Goal: Task Accomplishment & Management: Complete application form

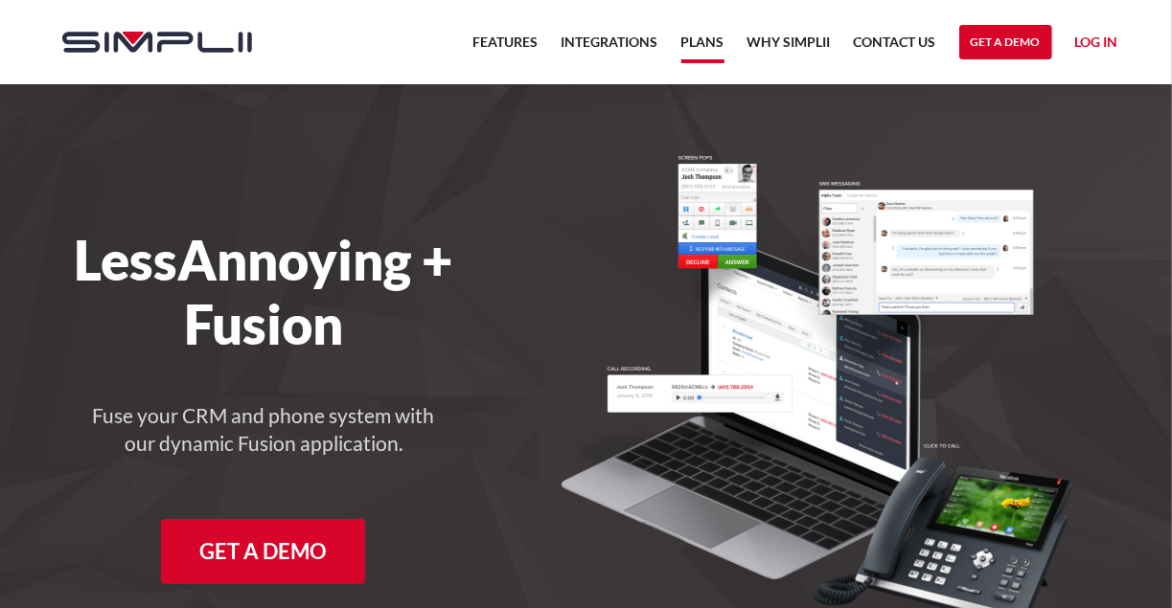
click at [711, 46] on link "Plans" at bounding box center [702, 47] width 43 height 33
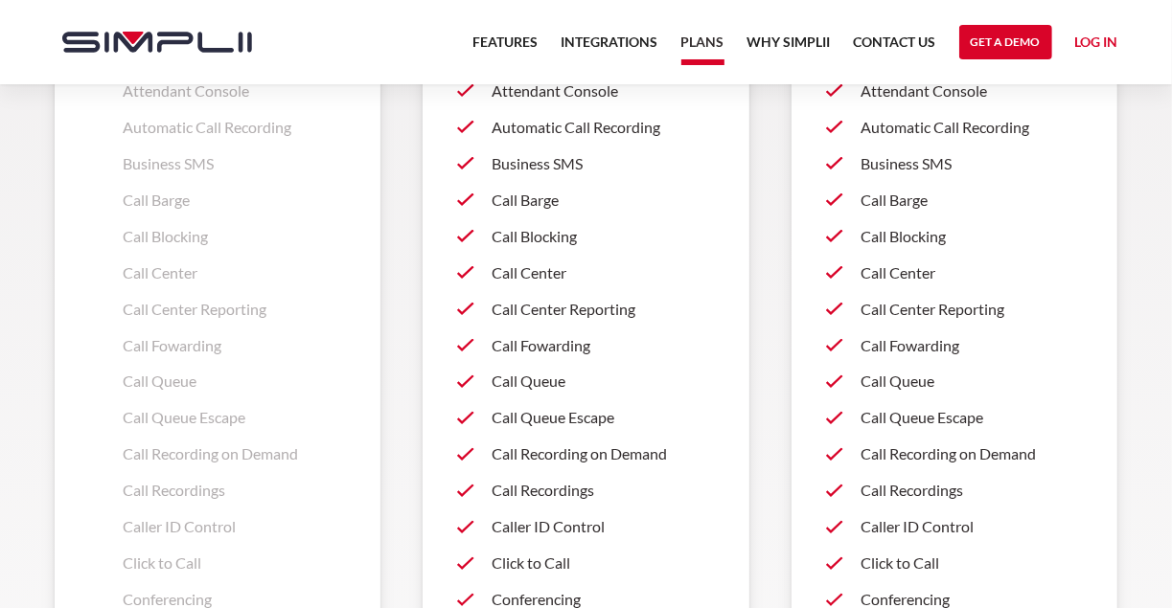
scroll to position [1763, 0]
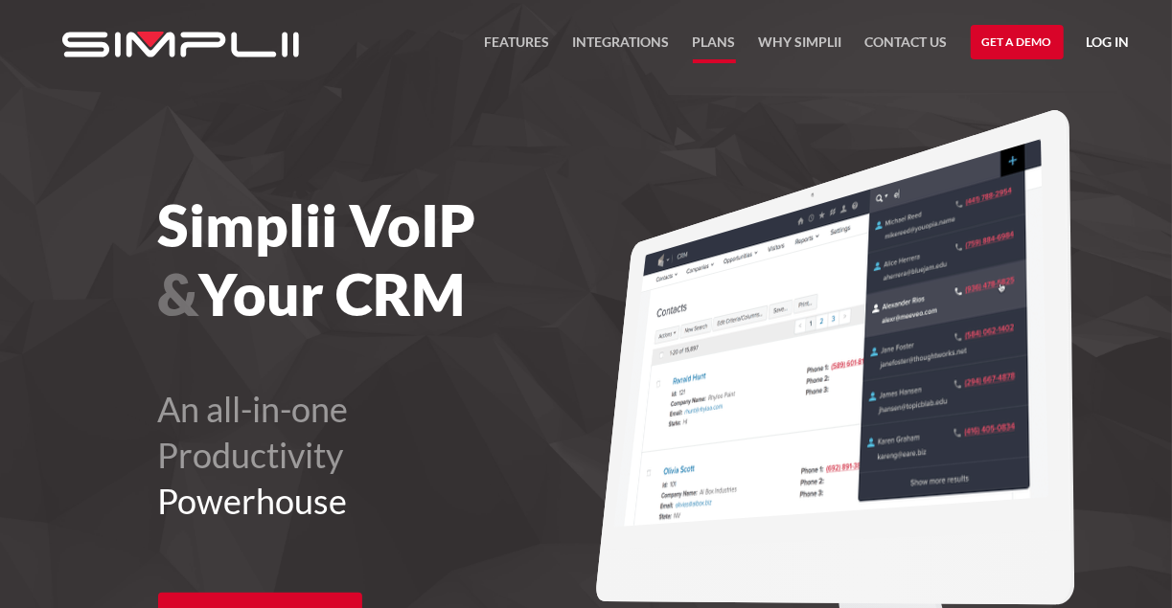
click at [726, 42] on link "Plans" at bounding box center [714, 47] width 43 height 33
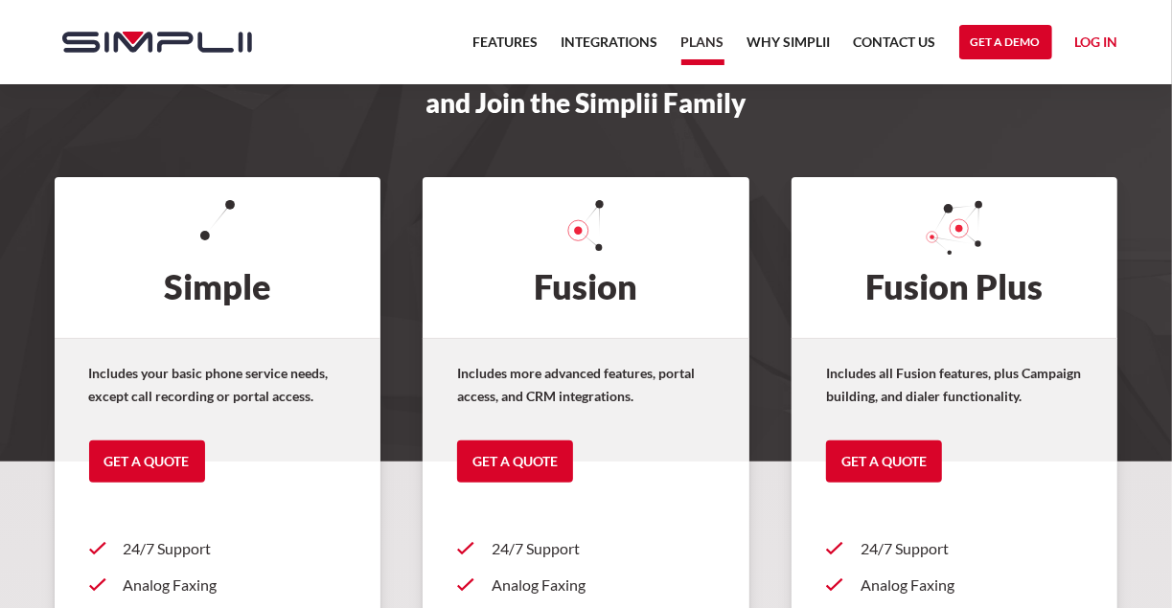
scroll to position [77, 0]
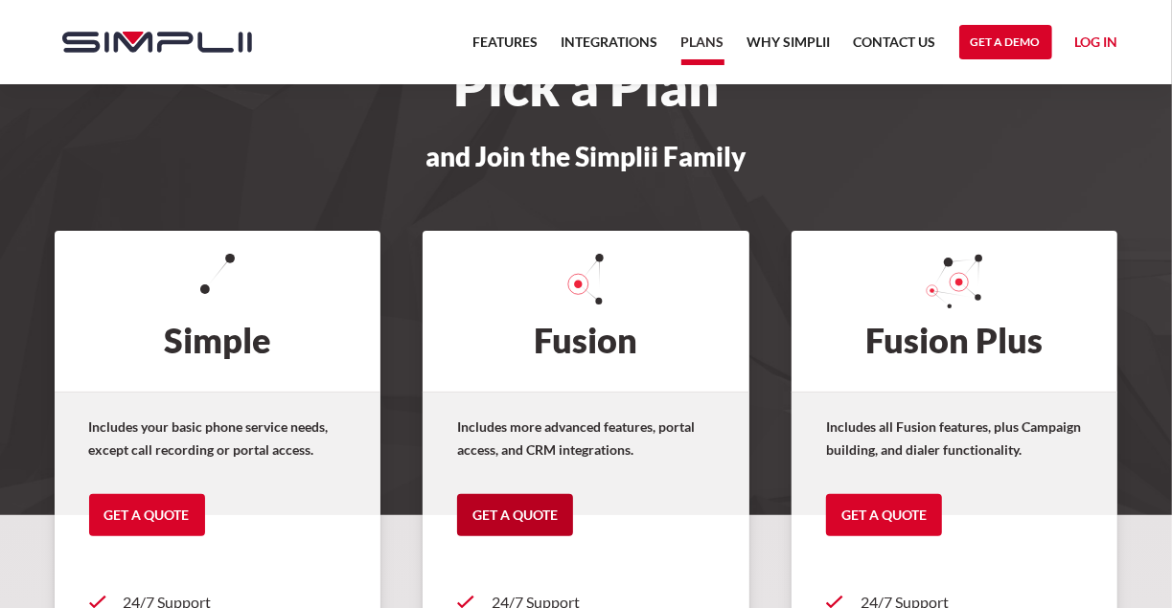
click at [544, 504] on link "Get a Quote" at bounding box center [515, 515] width 116 height 42
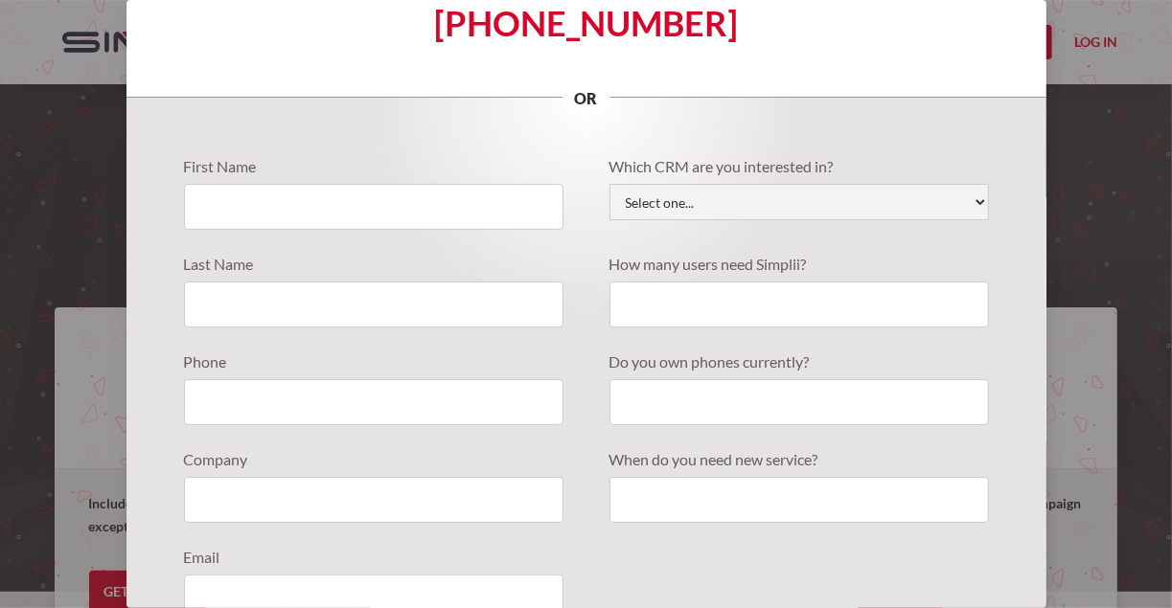
scroll to position [0, 0]
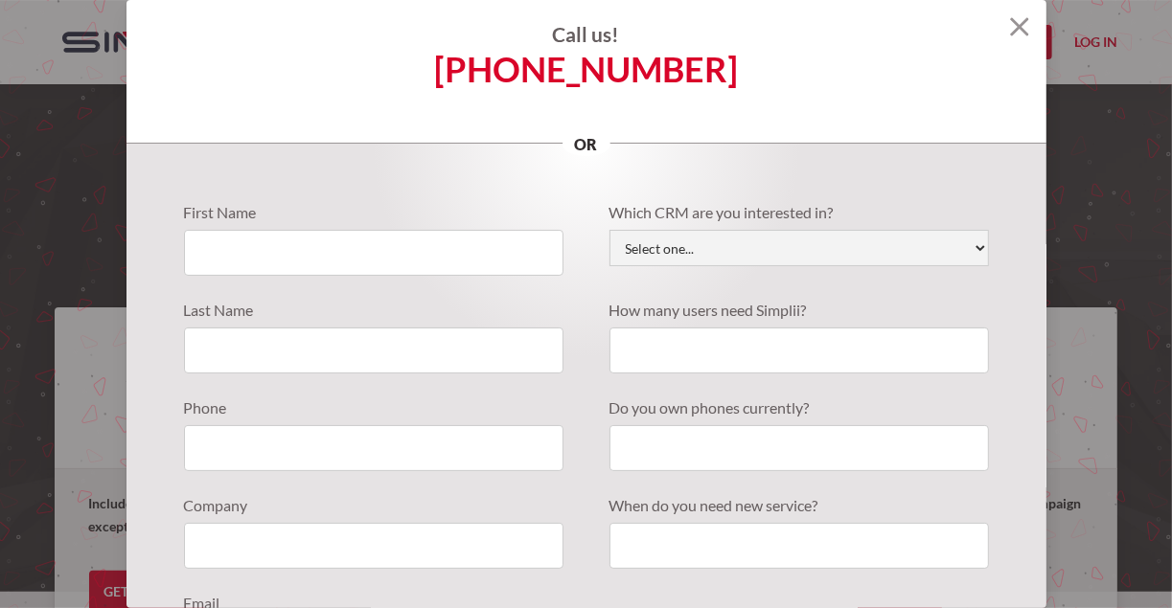
click at [978, 245] on div "First Name Last Name Phone Company Email Which CRM are you interested in? Selec…" at bounding box center [586, 503] width 920 height 719
click at [971, 246] on select "Select one... Active Campaign Autotask ChildCareCRM Close.io ConnectWise Copper…" at bounding box center [798, 248] width 379 height 36
select select "Less Annoying CRM"
click at [609, 230] on select "Select one... Active Campaign Autotask ChildCareCRM Close.io ConnectWise Copper…" at bounding box center [798, 248] width 379 height 36
click at [275, 259] on input "Quote Requests" at bounding box center [373, 253] width 379 height 46
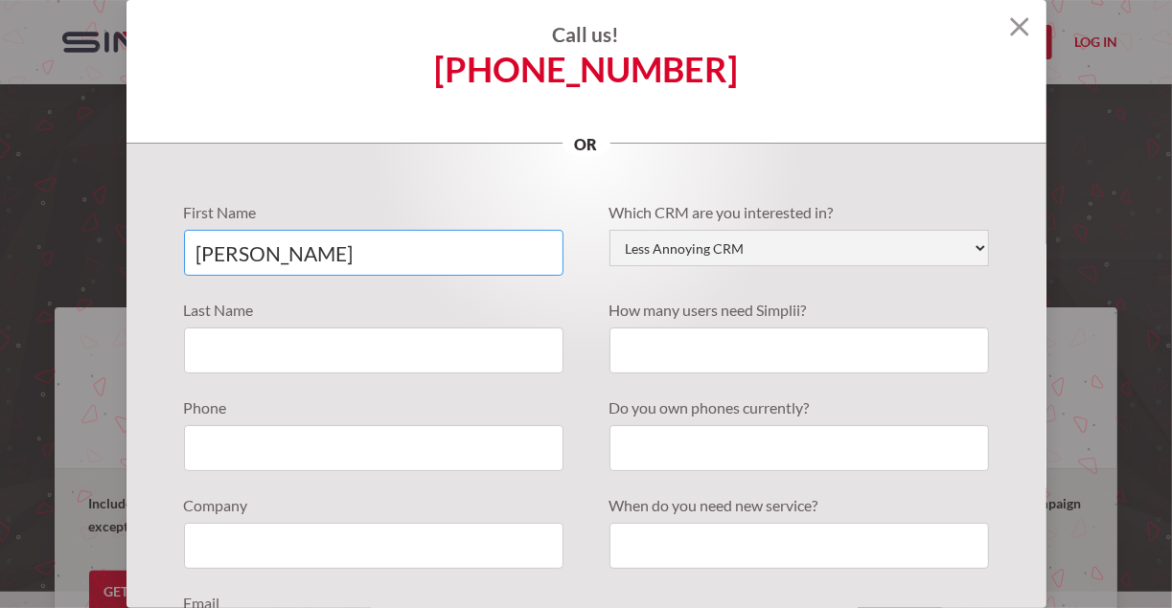
type input "John"
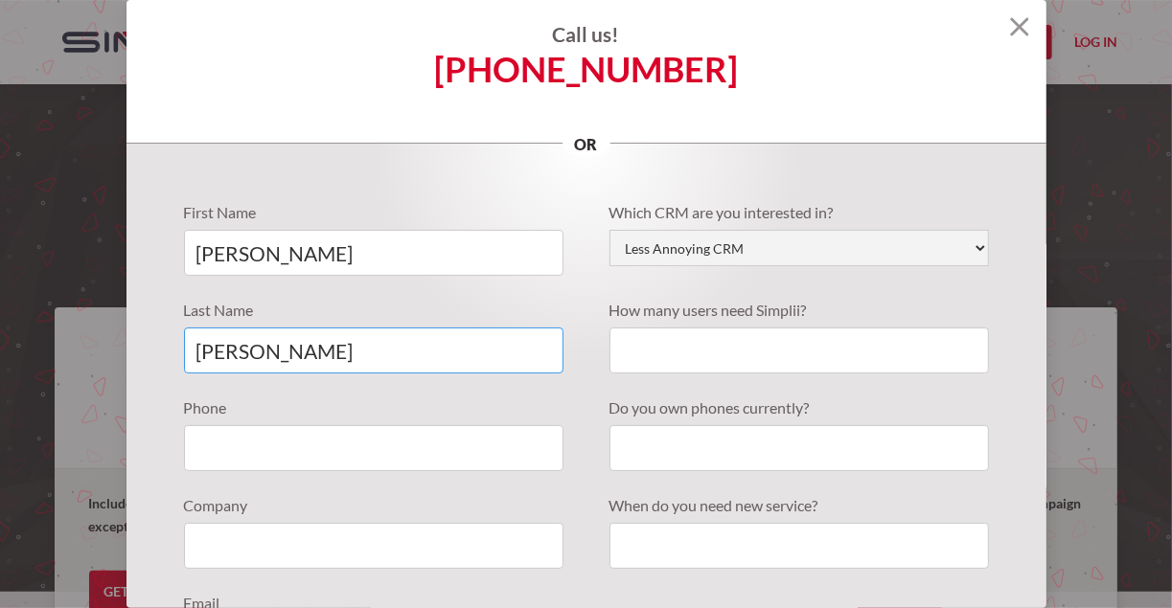
type input "Oleinik"
click at [670, 350] on input "Quote Requests" at bounding box center [798, 351] width 379 height 46
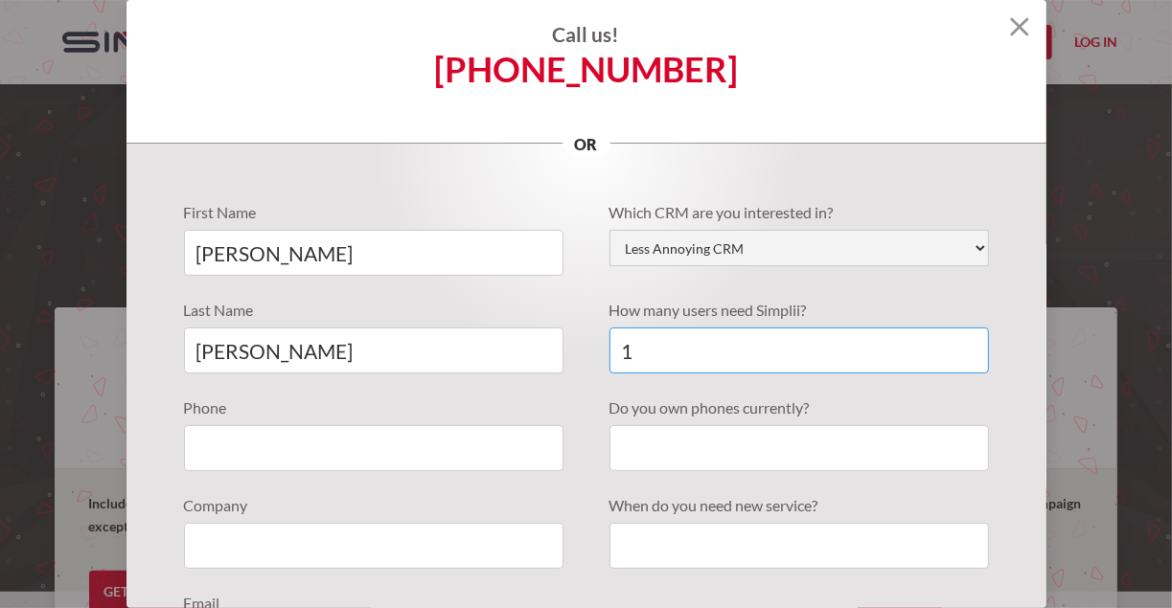
type input "1"
click at [273, 446] on input "Quote Requests" at bounding box center [373, 448] width 379 height 46
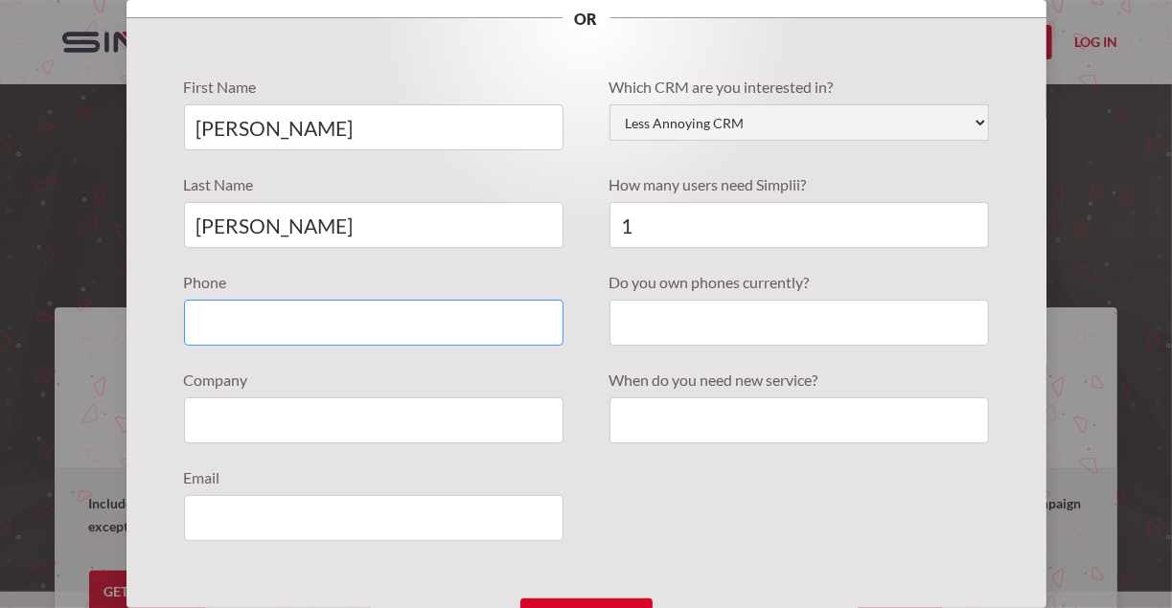
scroll to position [153, 0]
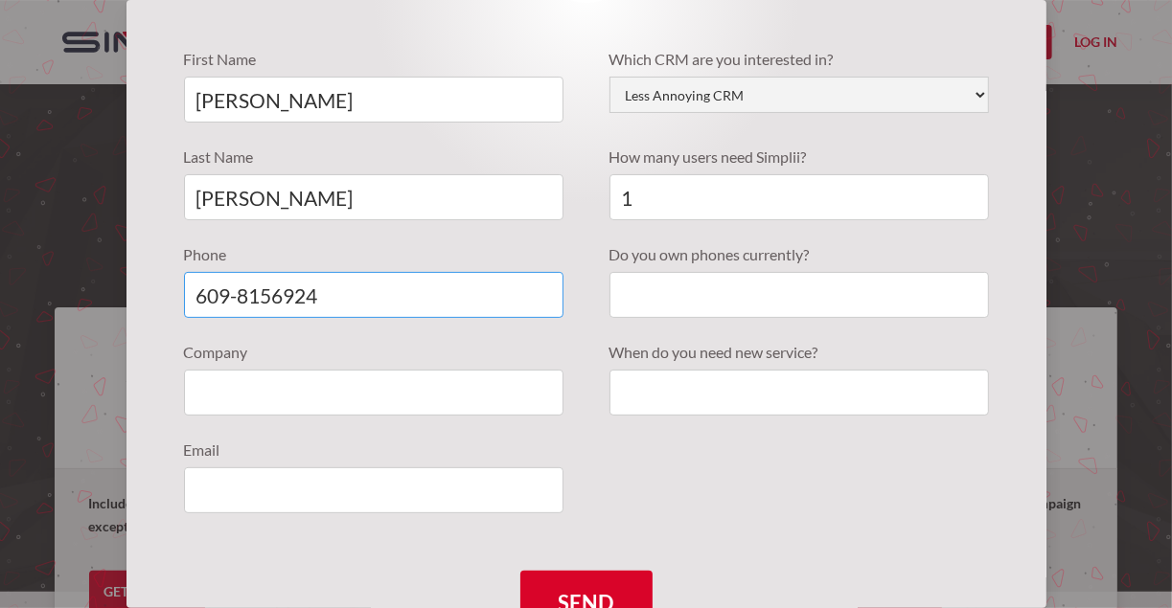
click at [273, 300] on input "609-8156924" at bounding box center [373, 295] width 379 height 46
type input "609-815-6924"
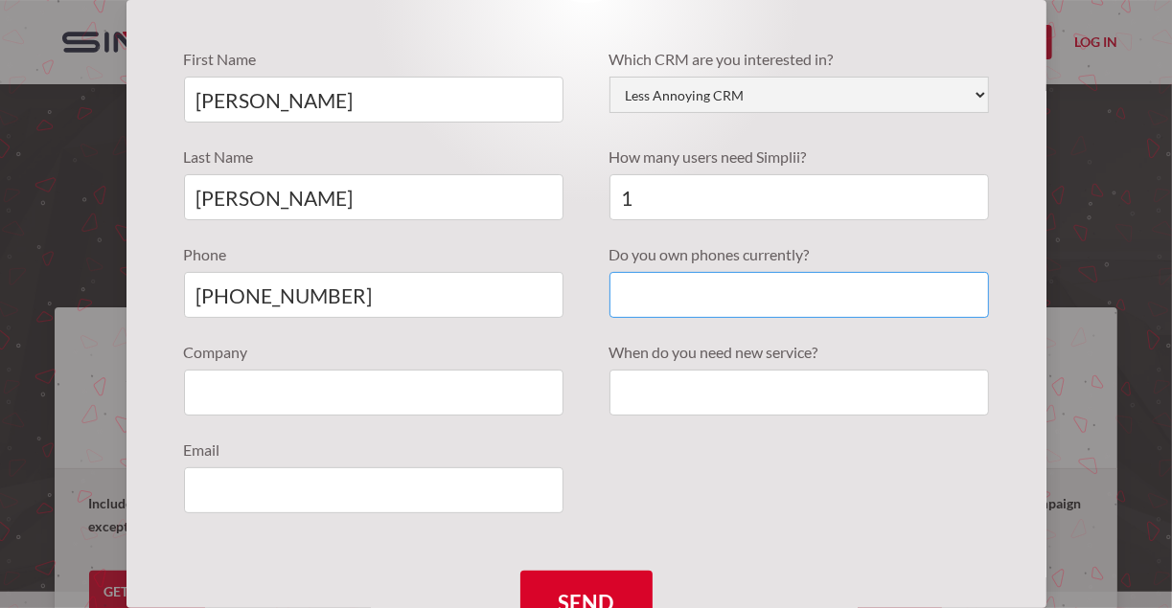
click at [628, 288] on input "Quote Requests" at bounding box center [798, 295] width 379 height 46
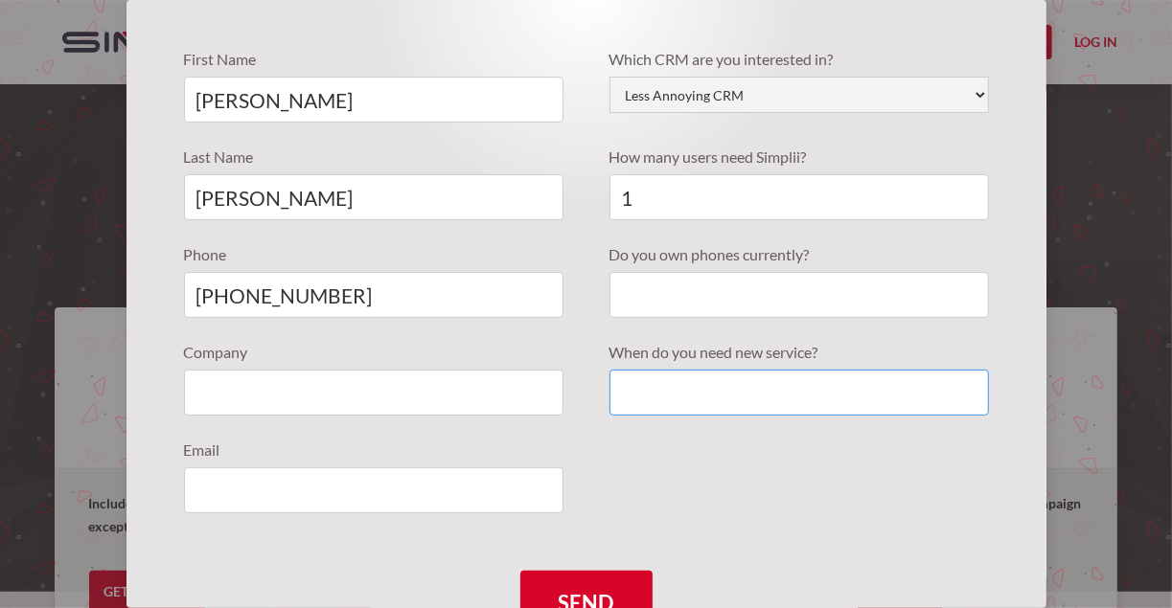
click at [639, 391] on input "Quote Requests" at bounding box center [798, 393] width 379 height 46
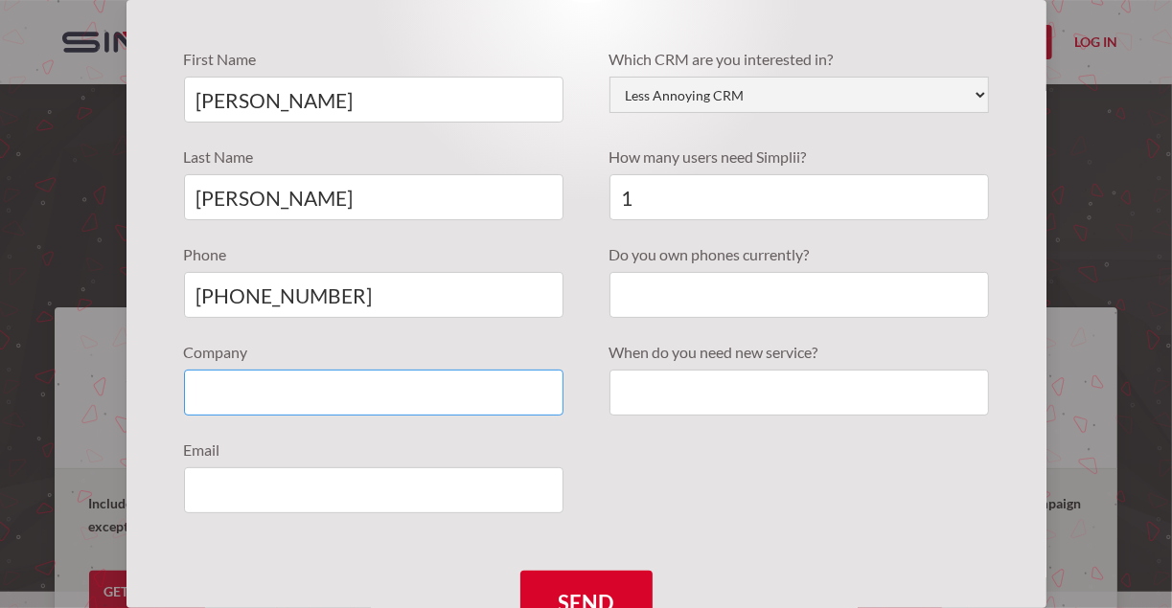
click at [237, 388] on input "Quote Requests" at bounding box center [373, 393] width 379 height 46
type input "Sunrise Antiques"
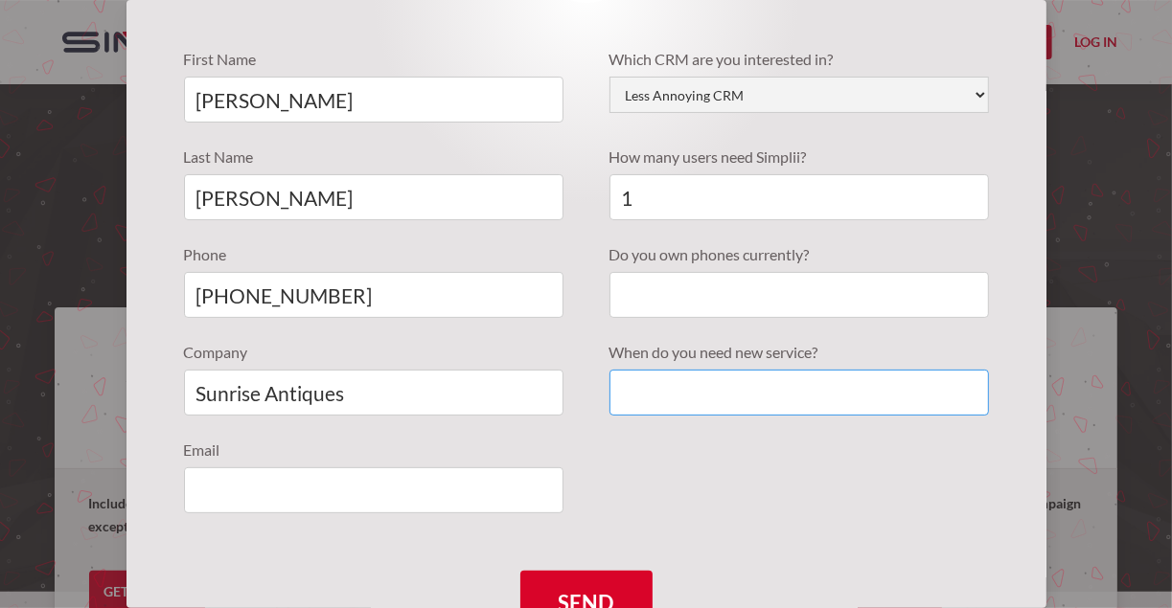
click at [638, 390] on input "Quote Requests" at bounding box center [798, 393] width 379 height 46
type input "now"
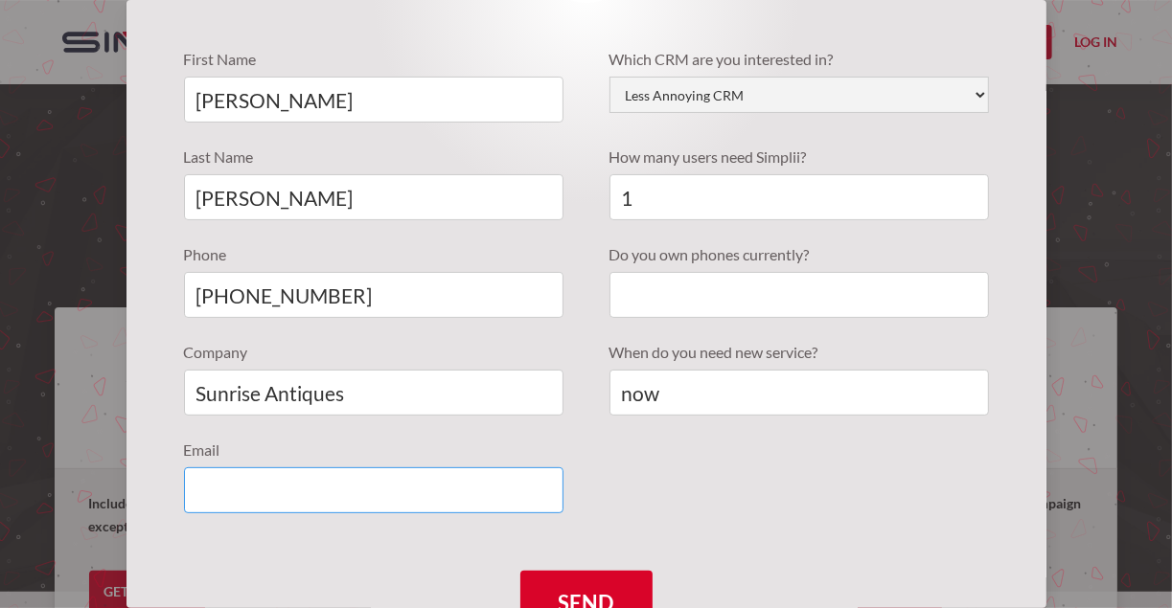
click at [293, 495] on input "Quote Requests" at bounding box center [373, 491] width 379 height 46
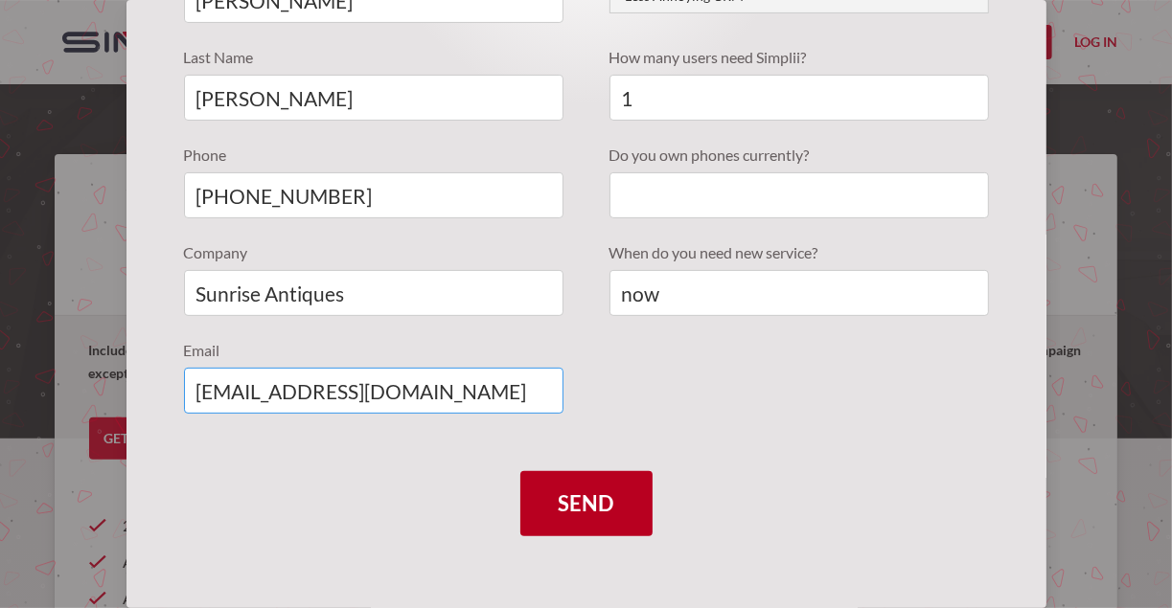
type input "auctions@sunrise-antiques.com"
click at [585, 494] on input "Send" at bounding box center [586, 503] width 132 height 65
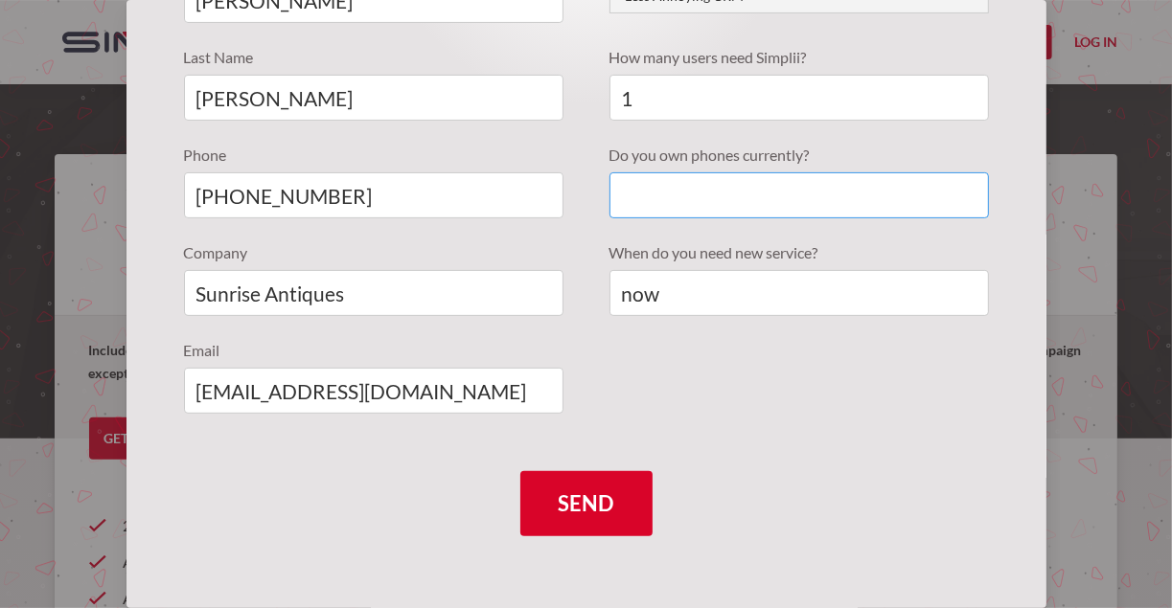
click at [669, 193] on input "Quote Requests" at bounding box center [798, 195] width 379 height 46
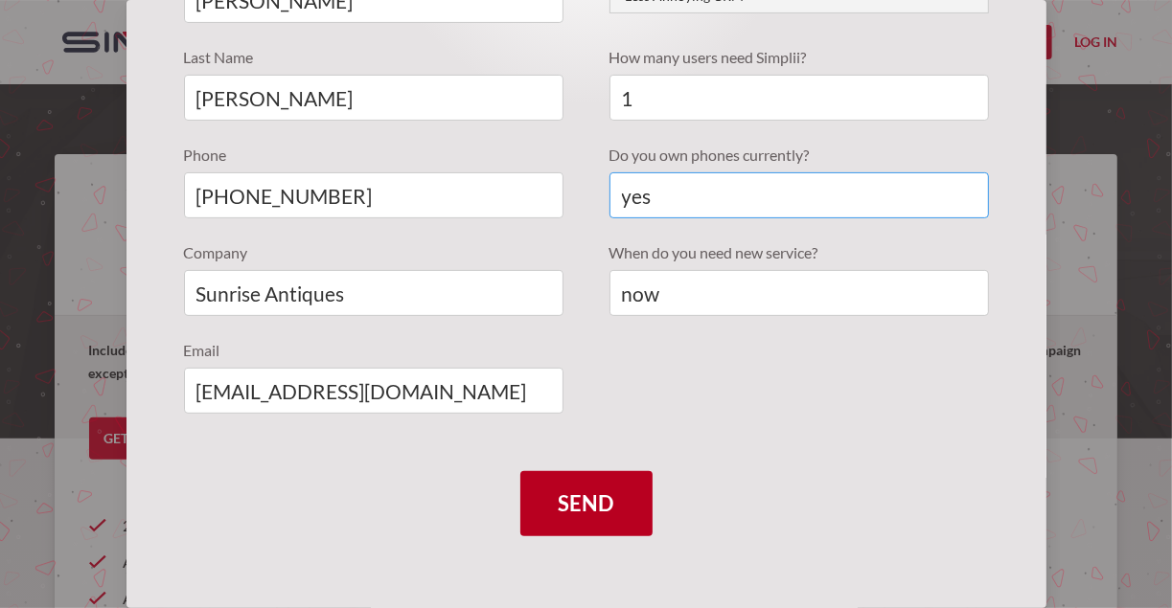
type input "yes"
click at [593, 506] on input "Send" at bounding box center [586, 503] width 132 height 65
type input "Please wait..."
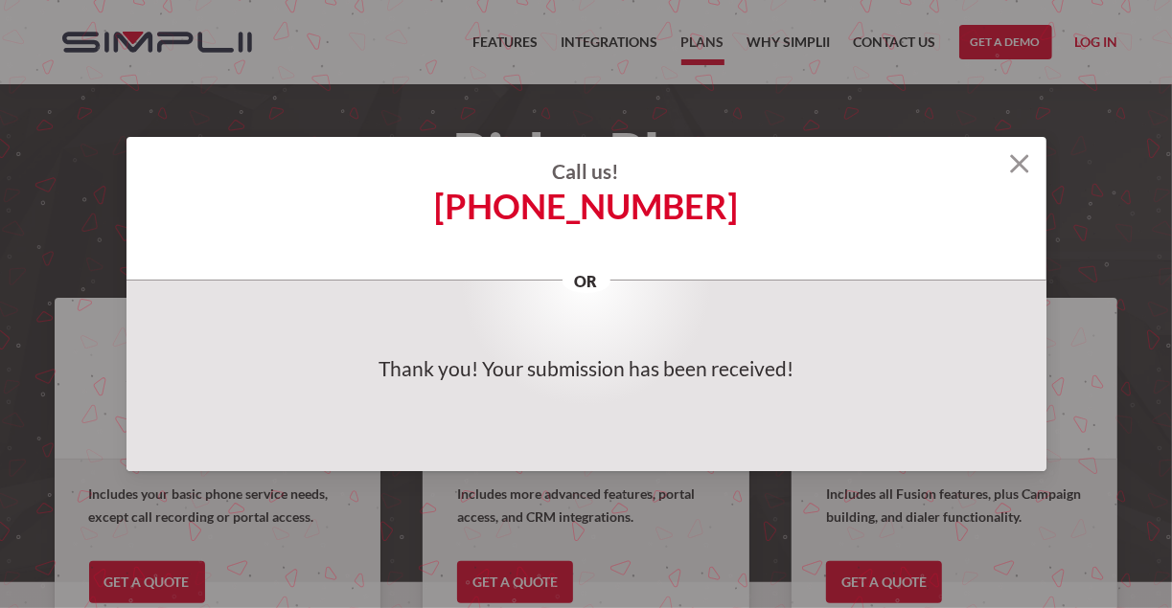
scroll to position [0, 0]
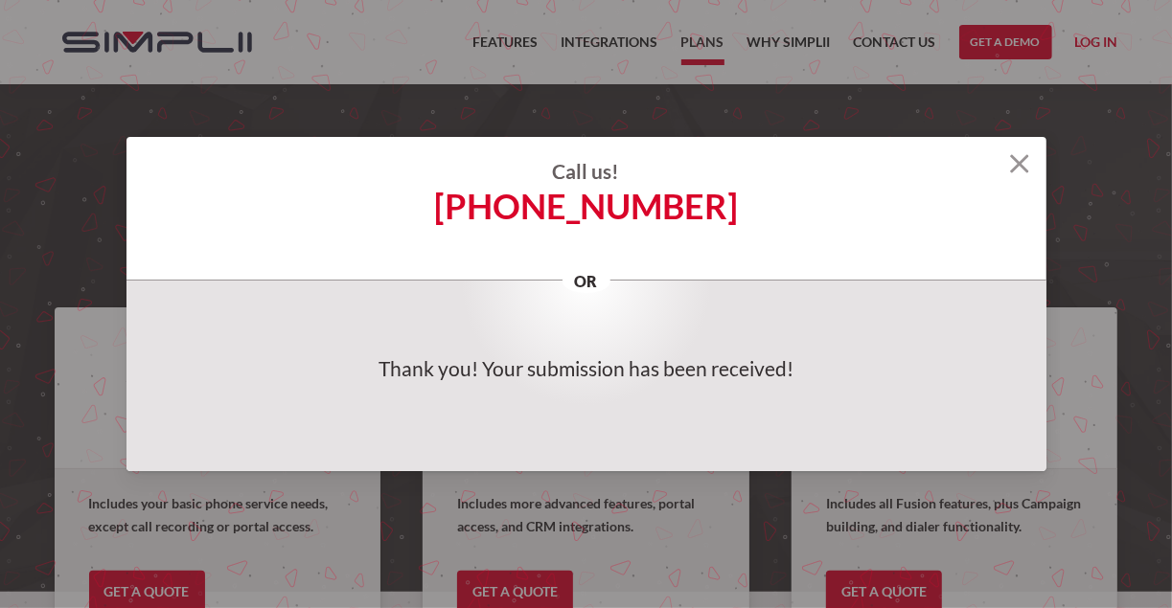
click at [1020, 166] on img at bounding box center [1019, 163] width 19 height 19
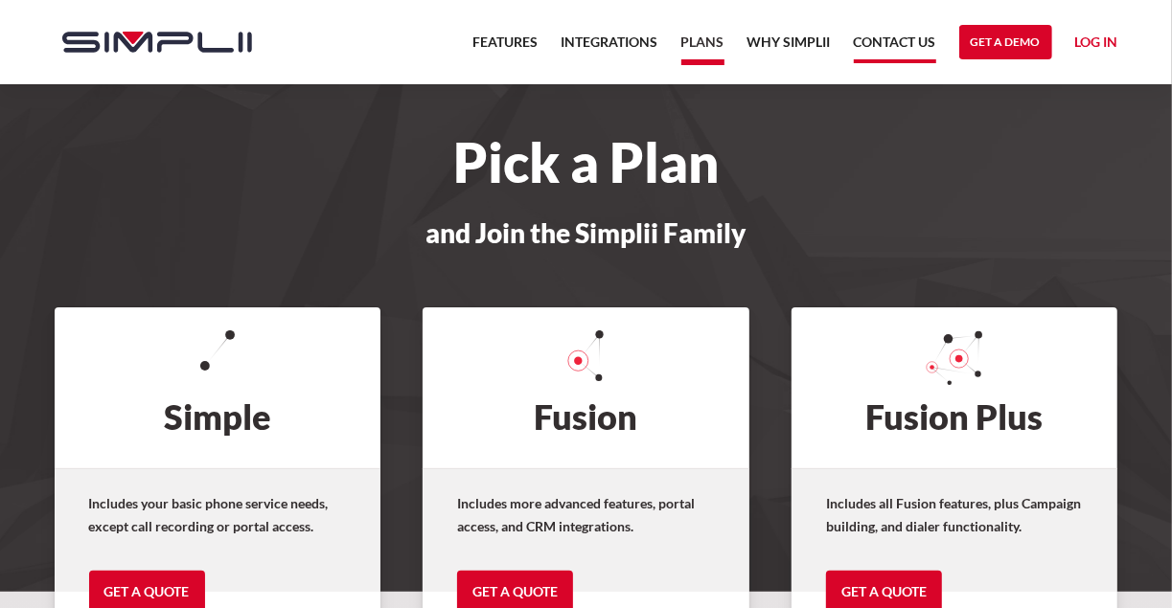
click at [906, 38] on link "Contact US" at bounding box center [895, 47] width 82 height 33
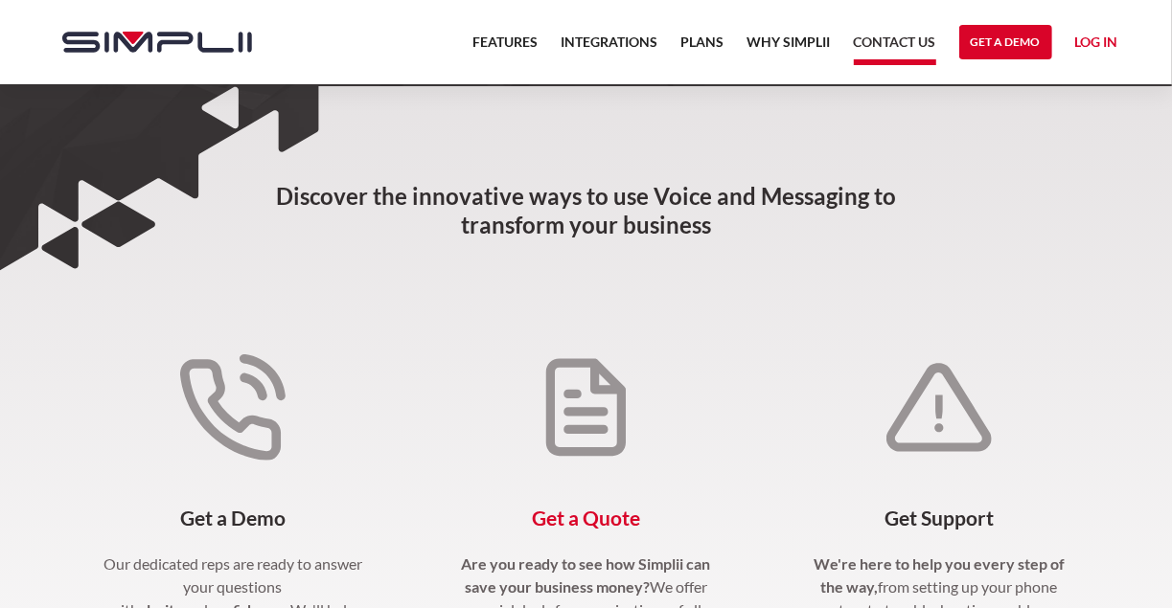
scroll to position [77, 0]
